Goal: Task Accomplishment & Management: Use online tool/utility

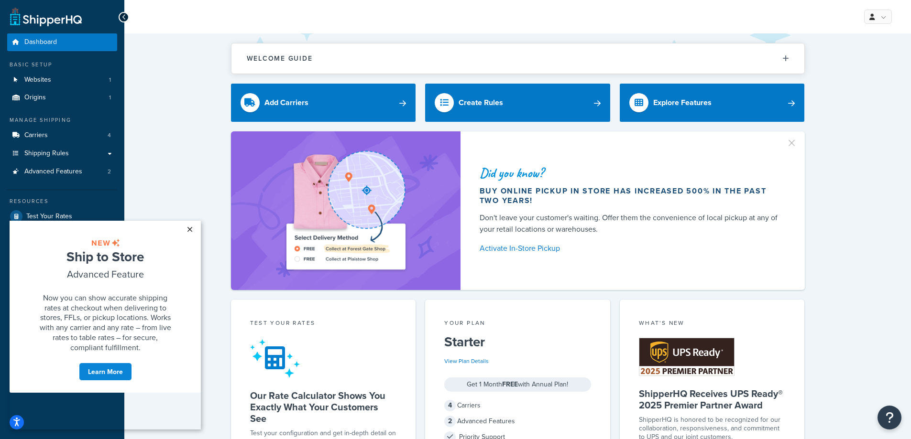
click at [194, 230] on link "×" at bounding box center [189, 229] width 17 height 17
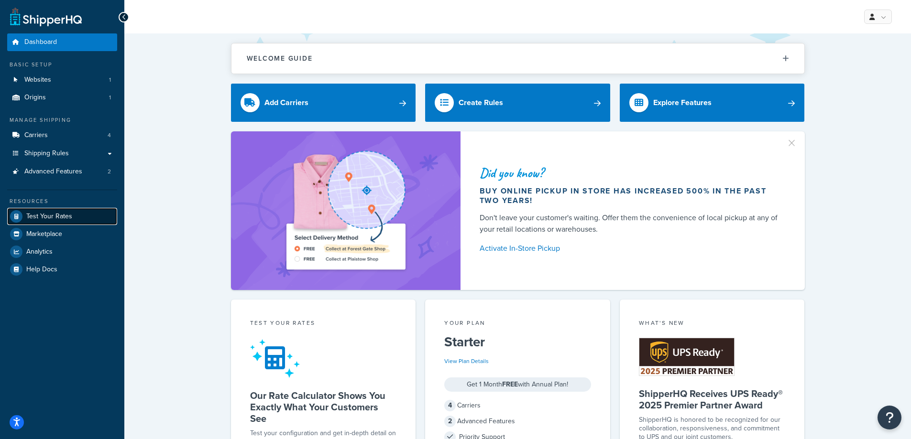
click at [92, 215] on link "Test Your Rates" at bounding box center [62, 216] width 110 height 17
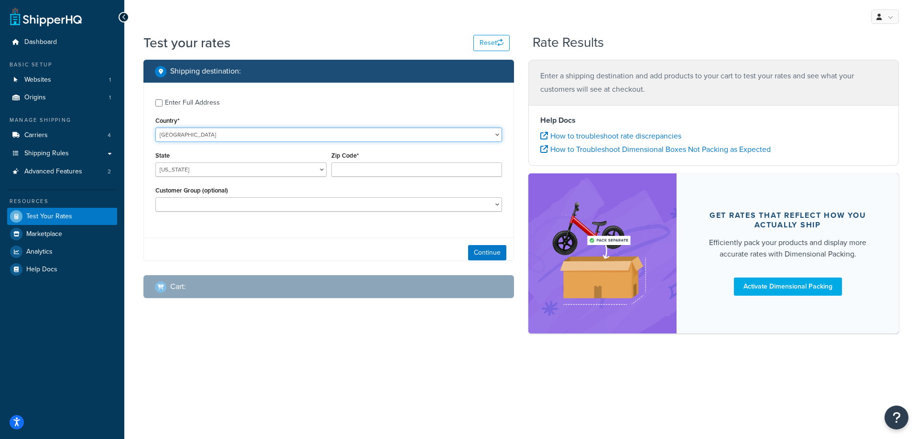
click at [226, 133] on select "[GEOGRAPHIC_DATA] [GEOGRAPHIC_DATA] [GEOGRAPHIC_DATA] [GEOGRAPHIC_DATA] [GEOGRA…" at bounding box center [328, 135] width 347 height 14
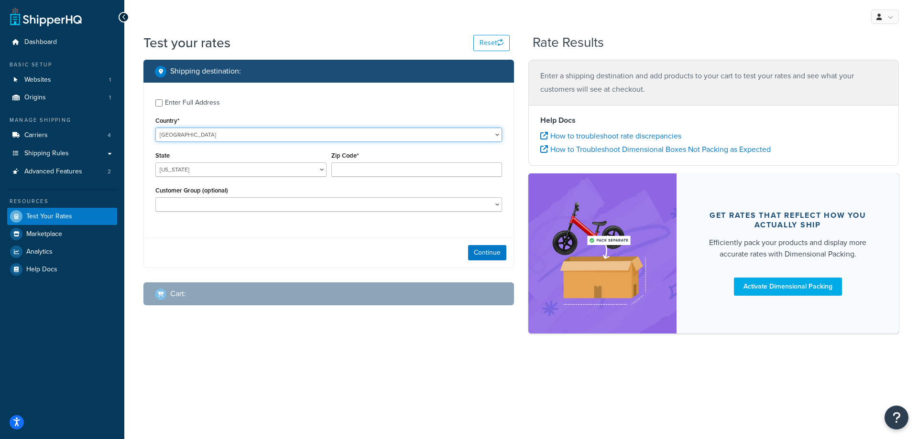
select select "AU"
click at [155, 128] on select "[GEOGRAPHIC_DATA] [GEOGRAPHIC_DATA] [GEOGRAPHIC_DATA] [GEOGRAPHIC_DATA] [GEOGRA…" at bounding box center [328, 135] width 347 height 14
click at [364, 169] on input "Zip Code*" at bounding box center [416, 170] width 171 height 14
paste input "2570"
type input "2570"
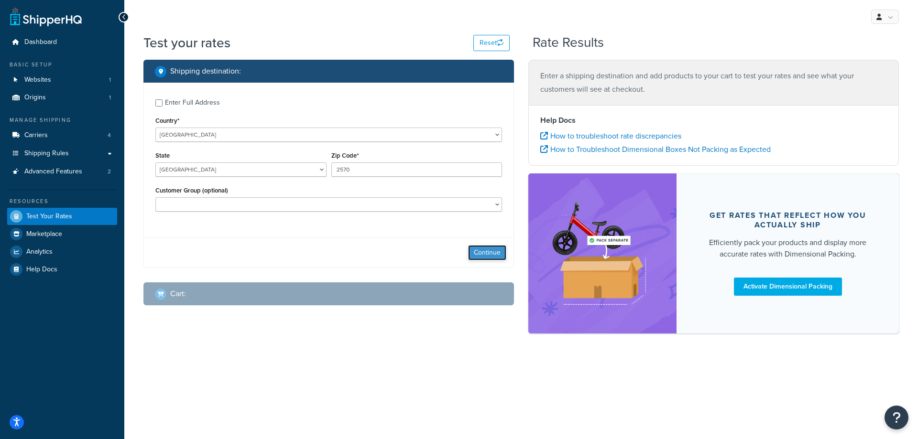
click at [479, 251] on button "Continue" at bounding box center [487, 252] width 38 height 15
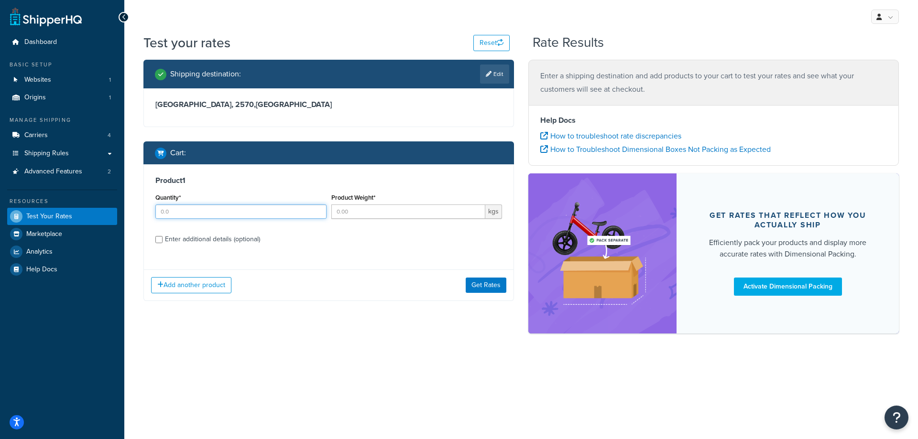
click at [216, 212] on input "Quantity*" at bounding box center [240, 212] width 171 height 14
type input "1"
click at [387, 212] on input "Product Weight*" at bounding box center [408, 212] width 154 height 14
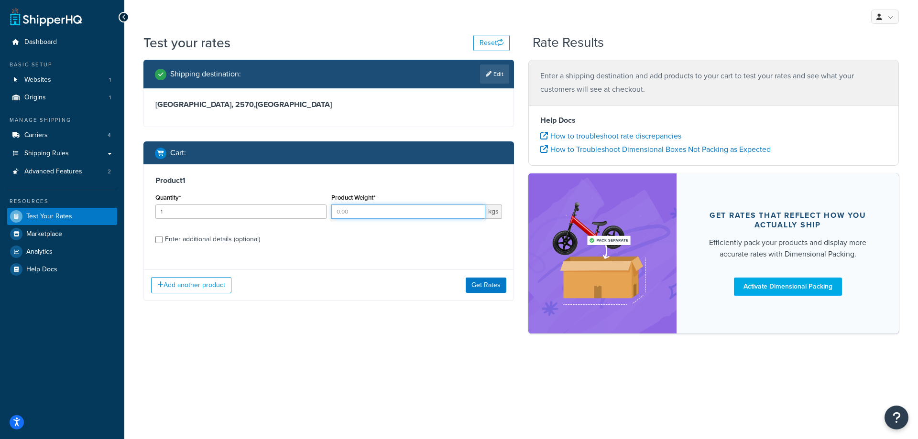
type input "6"
type input "0.6"
click at [381, 242] on label "Enter additional details (optional)" at bounding box center [333, 238] width 337 height 15
click at [163, 242] on input "Enter additional details (optional)" at bounding box center [158, 239] width 7 height 7
checkbox input "true"
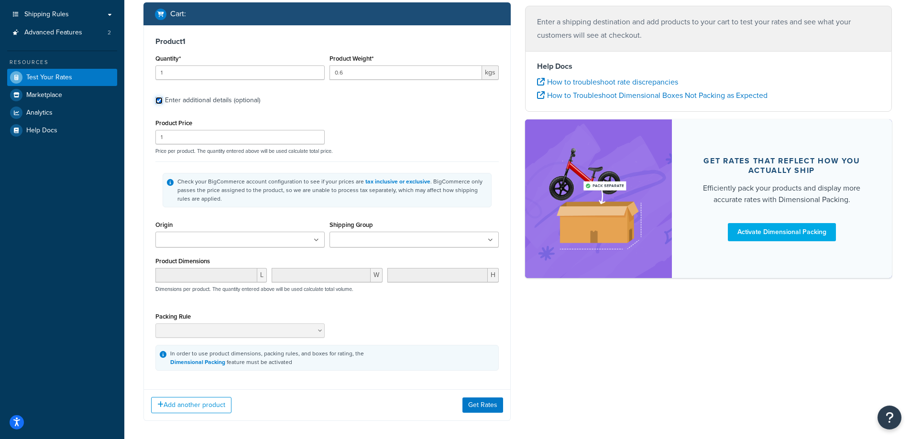
scroll to position [143, 0]
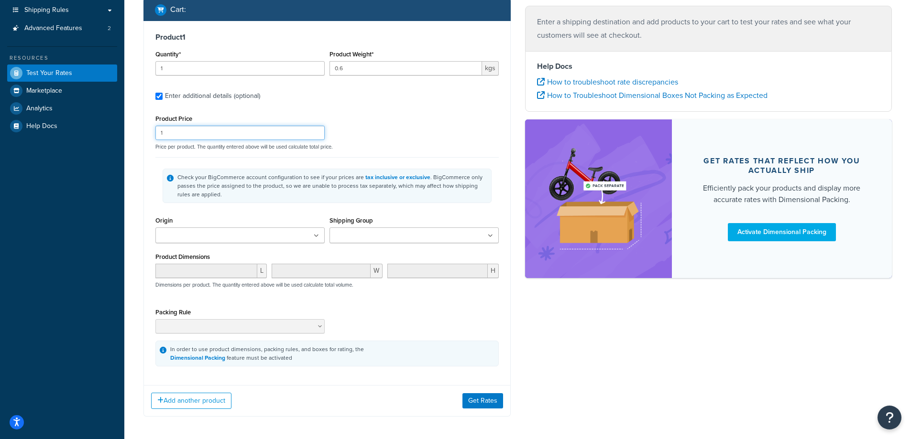
drag, startPoint x: 169, startPoint y: 133, endPoint x: 118, endPoint y: 121, distance: 53.0
click at [118, 121] on div "Dashboard Basic Setup Websites 1 Origins 1 Manage Shipping Carriers 4 Shipping …" at bounding box center [455, 168] width 911 height 622
type input "15"
click at [269, 240] on ul at bounding box center [239, 236] width 169 height 16
click at [474, 403] on button "Get Rates" at bounding box center [482, 403] width 41 height 15
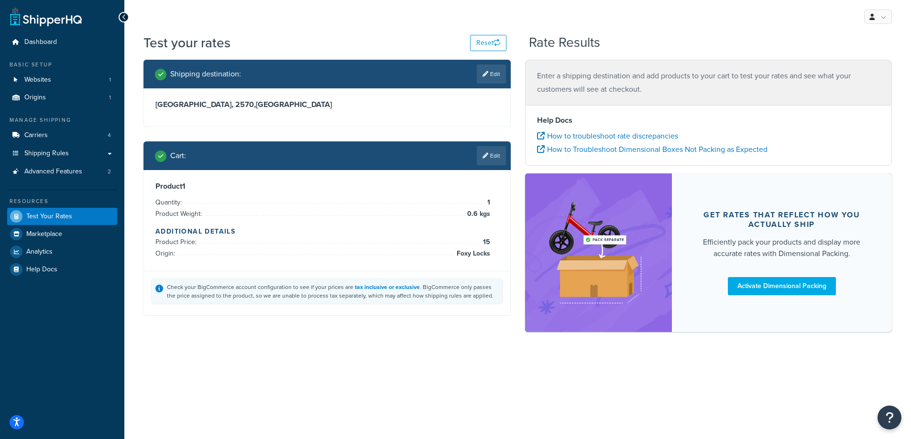
scroll to position [0, 0]
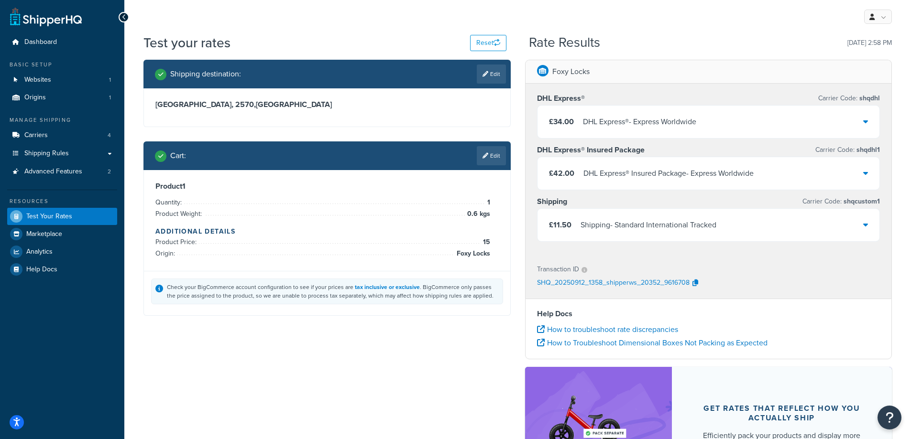
click at [759, 227] on div "£11.50 Shipping - Standard International Tracked" at bounding box center [708, 225] width 342 height 33
